Goal: Learn about a topic

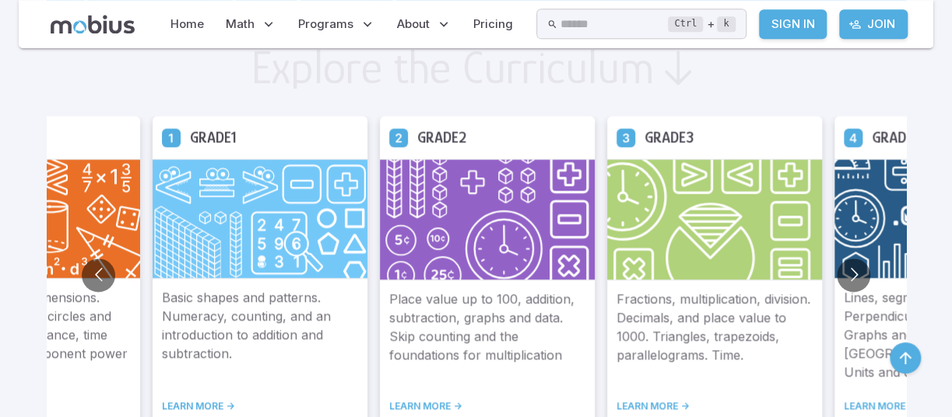
scroll to position [877, 0]
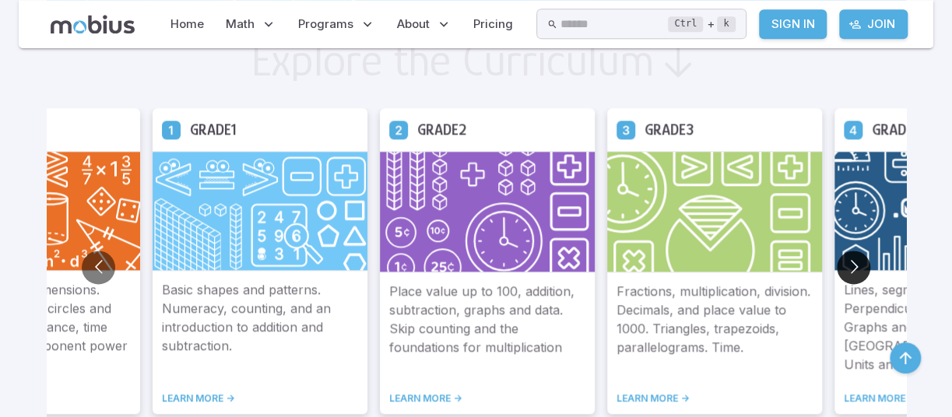
click at [852, 270] on button "Go to next slide" at bounding box center [853, 267] width 33 height 33
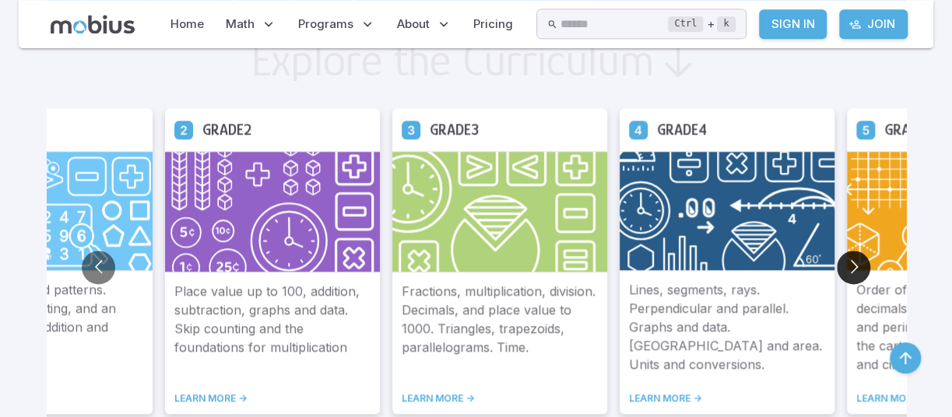
click at [852, 272] on button "Go to next slide" at bounding box center [853, 267] width 33 height 33
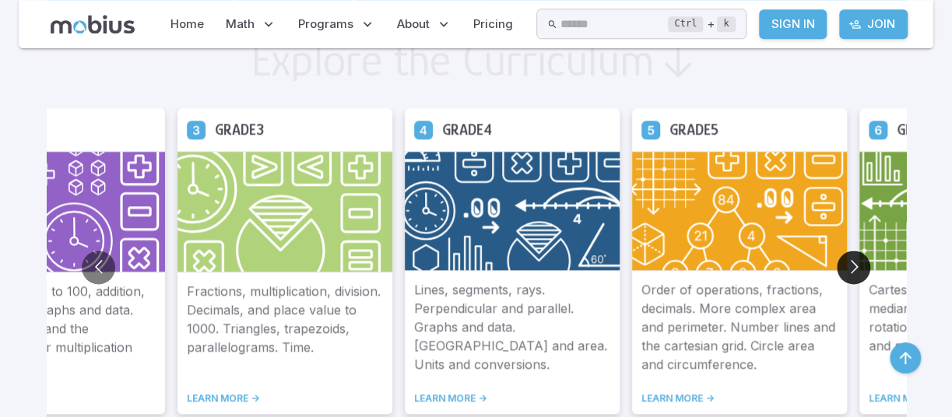
click at [852, 272] on button "Go to next slide" at bounding box center [853, 267] width 33 height 33
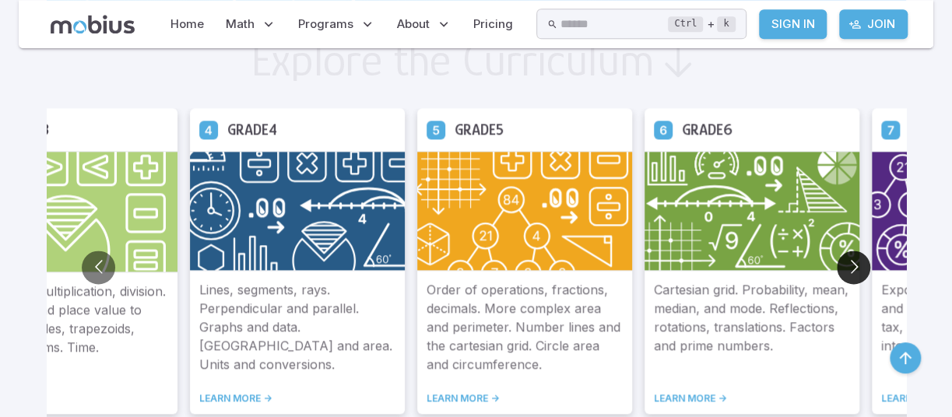
click at [852, 272] on button "Go to next slide" at bounding box center [853, 267] width 33 height 33
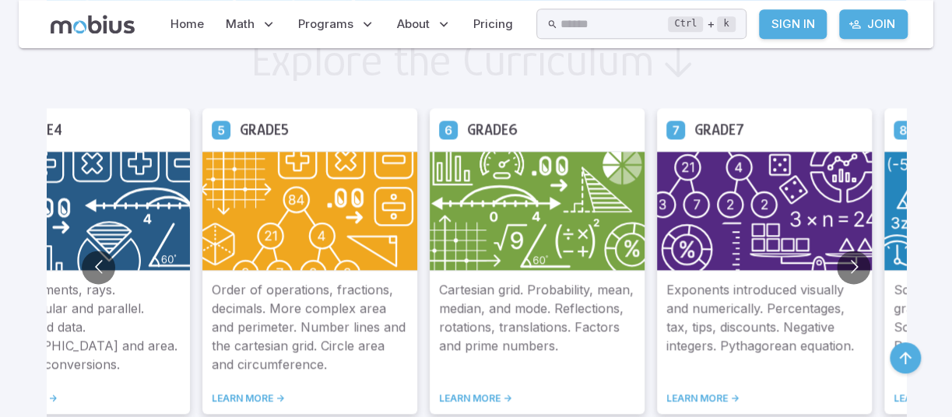
click at [709, 175] on img at bounding box center [764, 211] width 215 height 120
click at [714, 307] on p "Exponents introduced visually and numerically. Percentages, tax, tips, discount…" at bounding box center [764, 326] width 196 height 93
click at [675, 121] on icon at bounding box center [674, 129] width 19 height 19
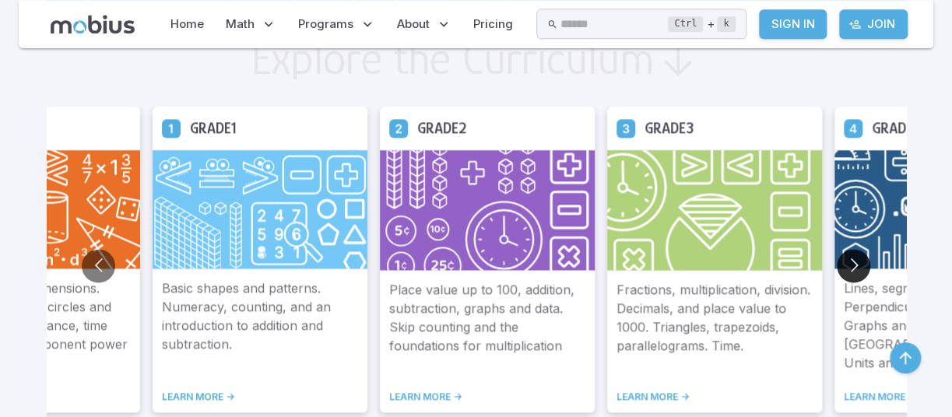
click at [850, 262] on button "Go to next slide" at bounding box center [853, 265] width 33 height 33
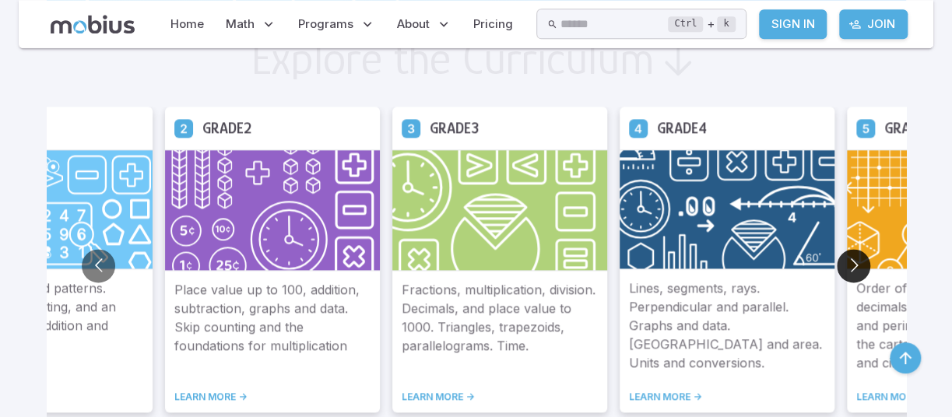
click at [850, 262] on button "Go to next slide" at bounding box center [853, 265] width 33 height 33
click at [851, 263] on button "Go to next slide" at bounding box center [853, 265] width 33 height 33
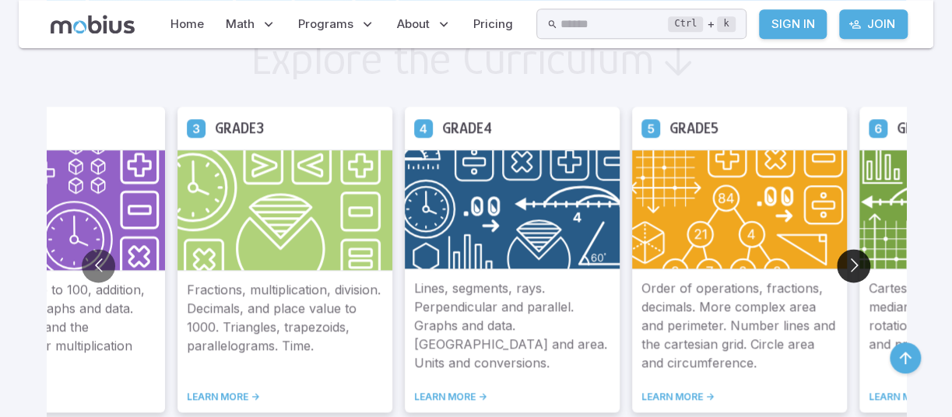
click at [851, 263] on button "Go to next slide" at bounding box center [853, 265] width 33 height 33
click at [851, 264] on button "Go to next slide" at bounding box center [853, 265] width 33 height 33
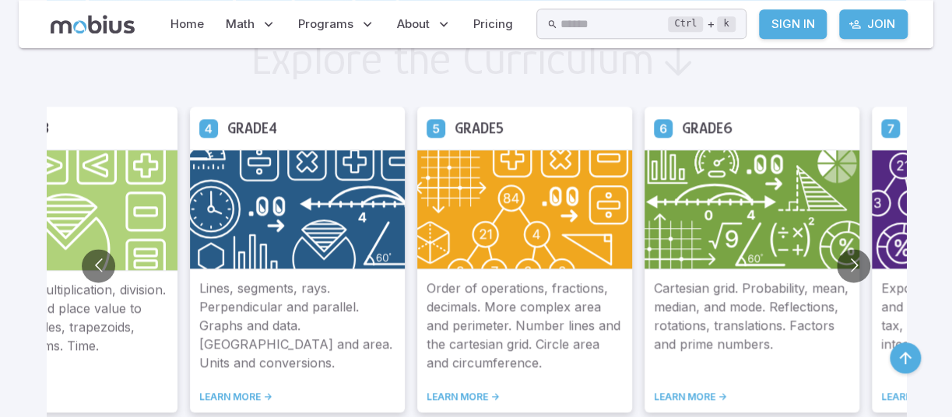
click at [870, 265] on ul "Grade 2 Place value up to 100, addition, subtraction, graphs and data. Skip cou…" at bounding box center [525, 266] width 5682 height 318
click at [895, 130] on icon at bounding box center [889, 127] width 19 height 19
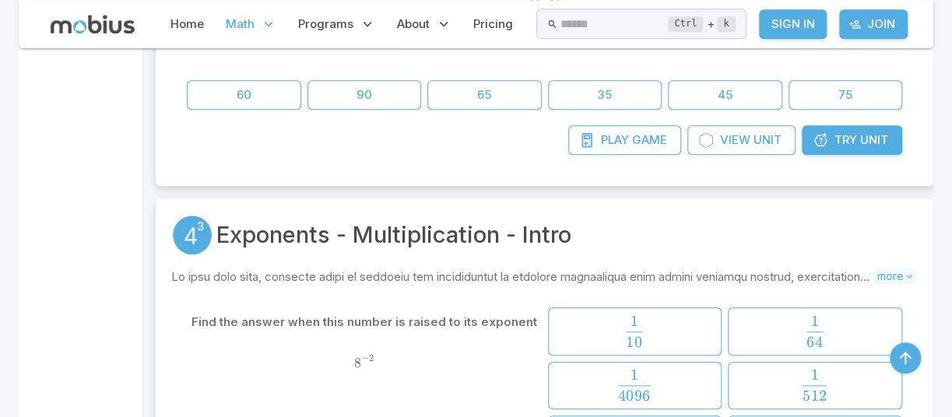
scroll to position [3736, 0]
